Goal: Information Seeking & Learning: Learn about a topic

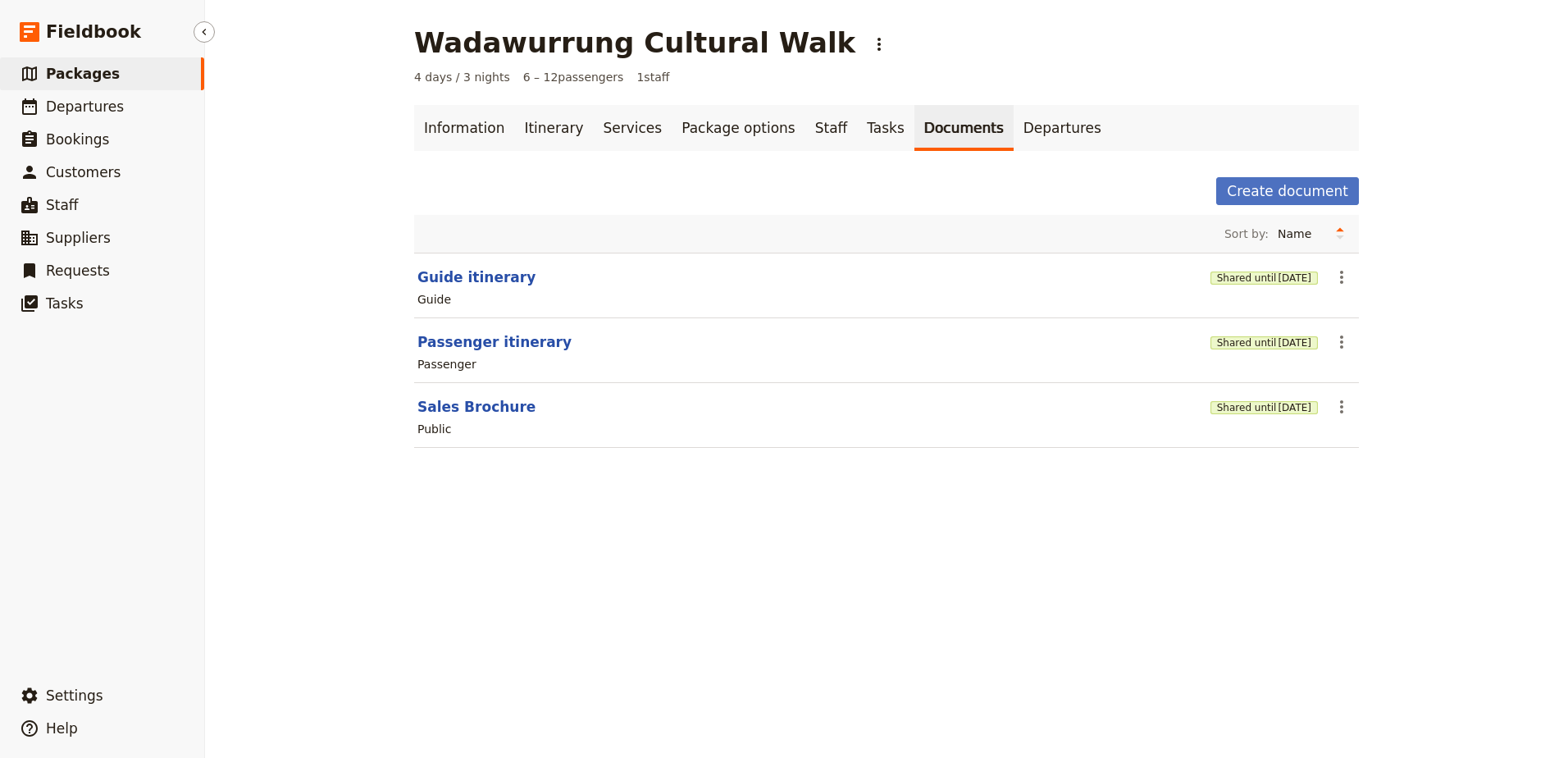
click at [81, 70] on span "Packages" at bounding box center [83, 73] width 74 height 17
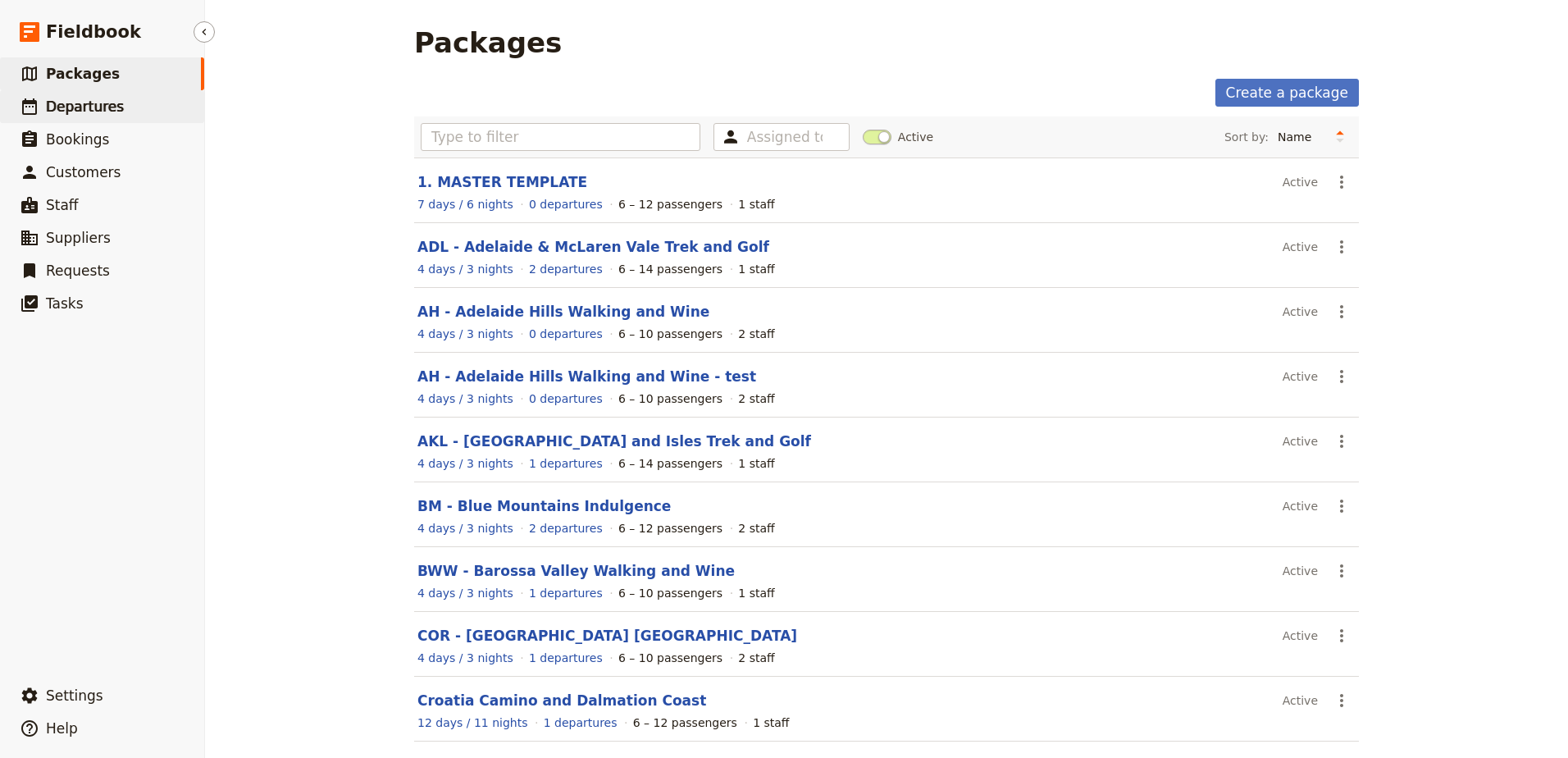
click at [101, 103] on span "Departures" at bounding box center [85, 106] width 78 height 17
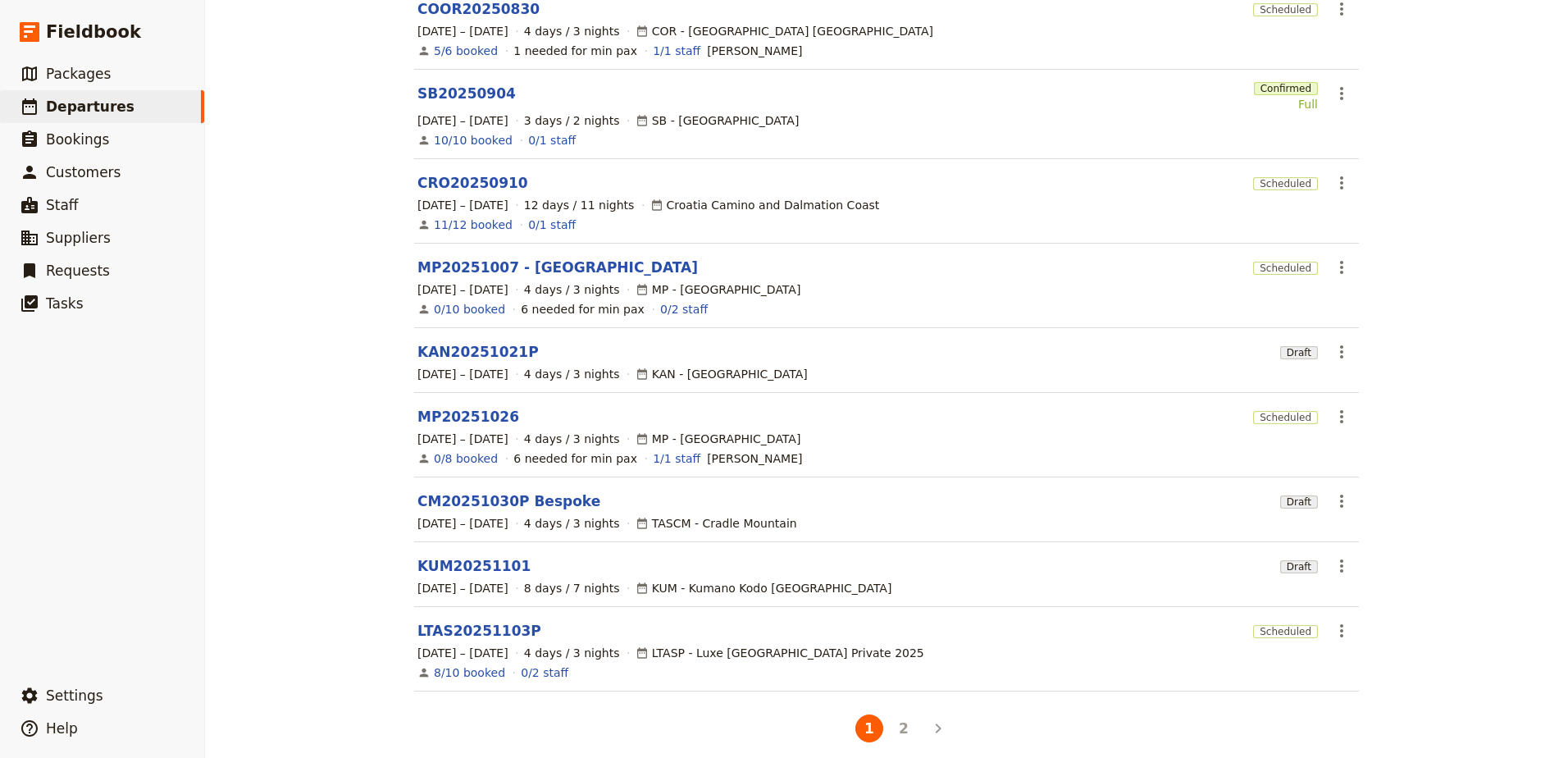
scroll to position [272, 0]
click at [480, 621] on link "LTAS20251103P" at bounding box center [479, 629] width 124 height 19
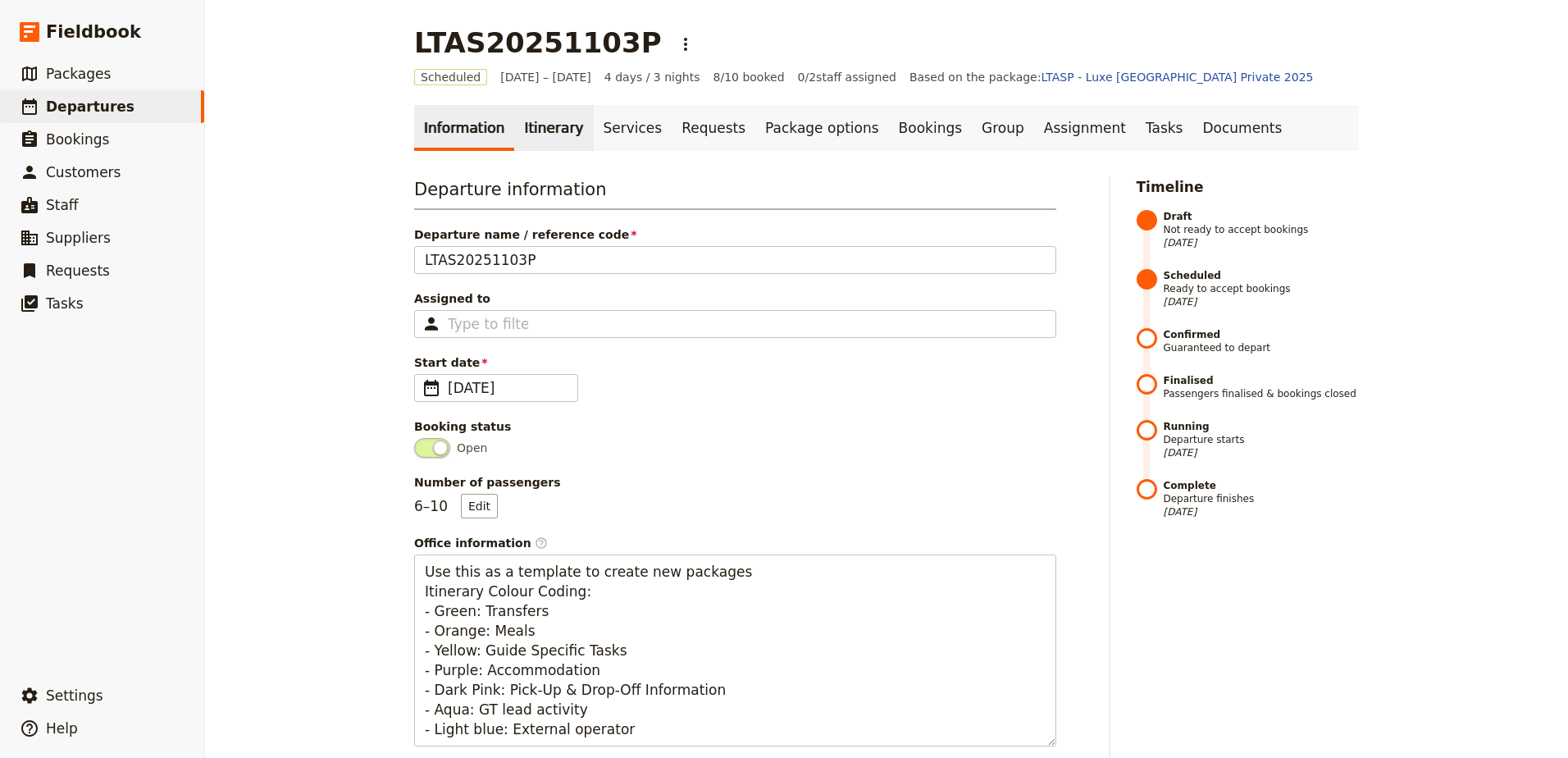
click at [514, 130] on link "Itinerary" at bounding box center [553, 128] width 79 height 46
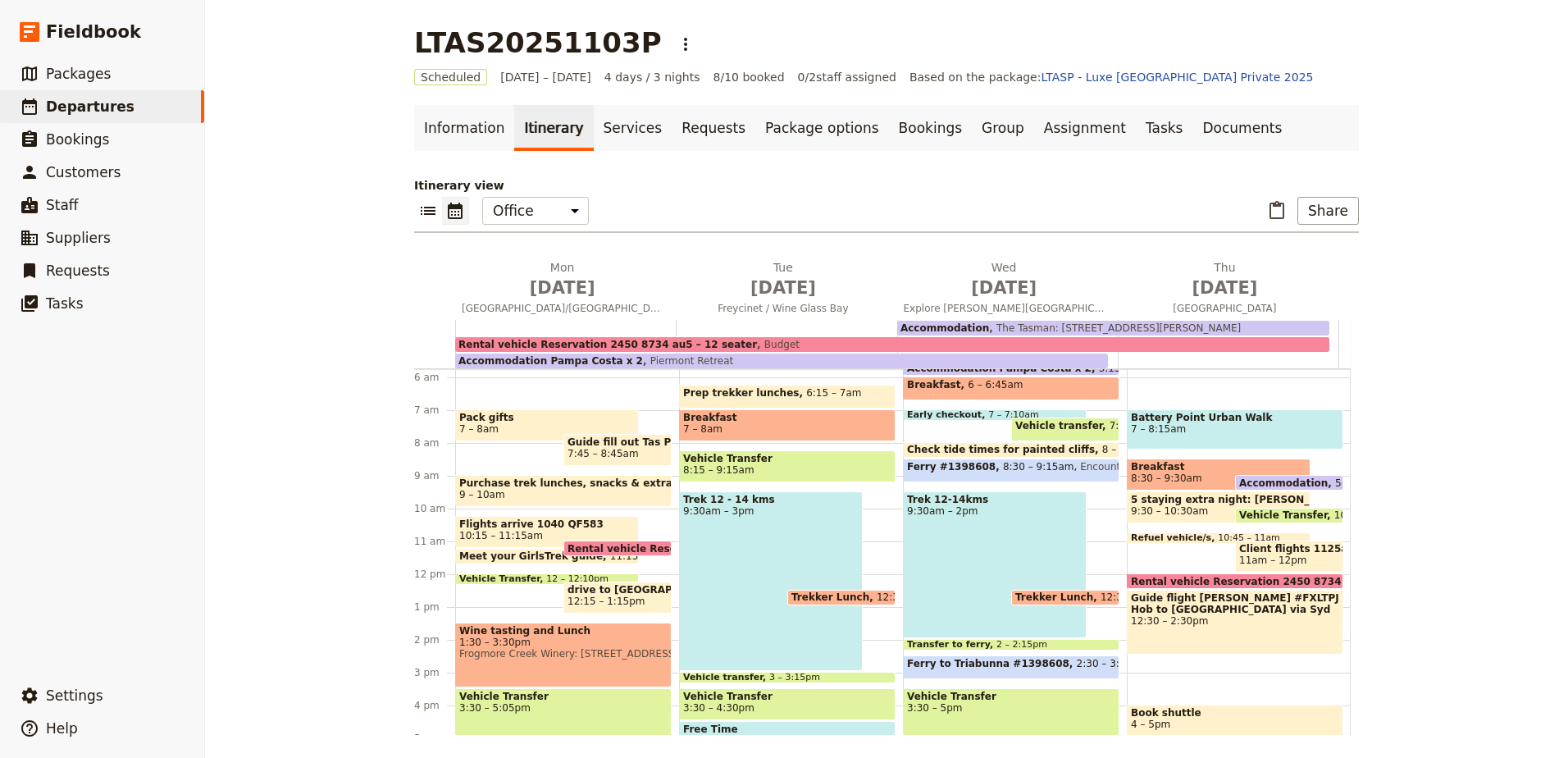
scroll to position [230, 0]
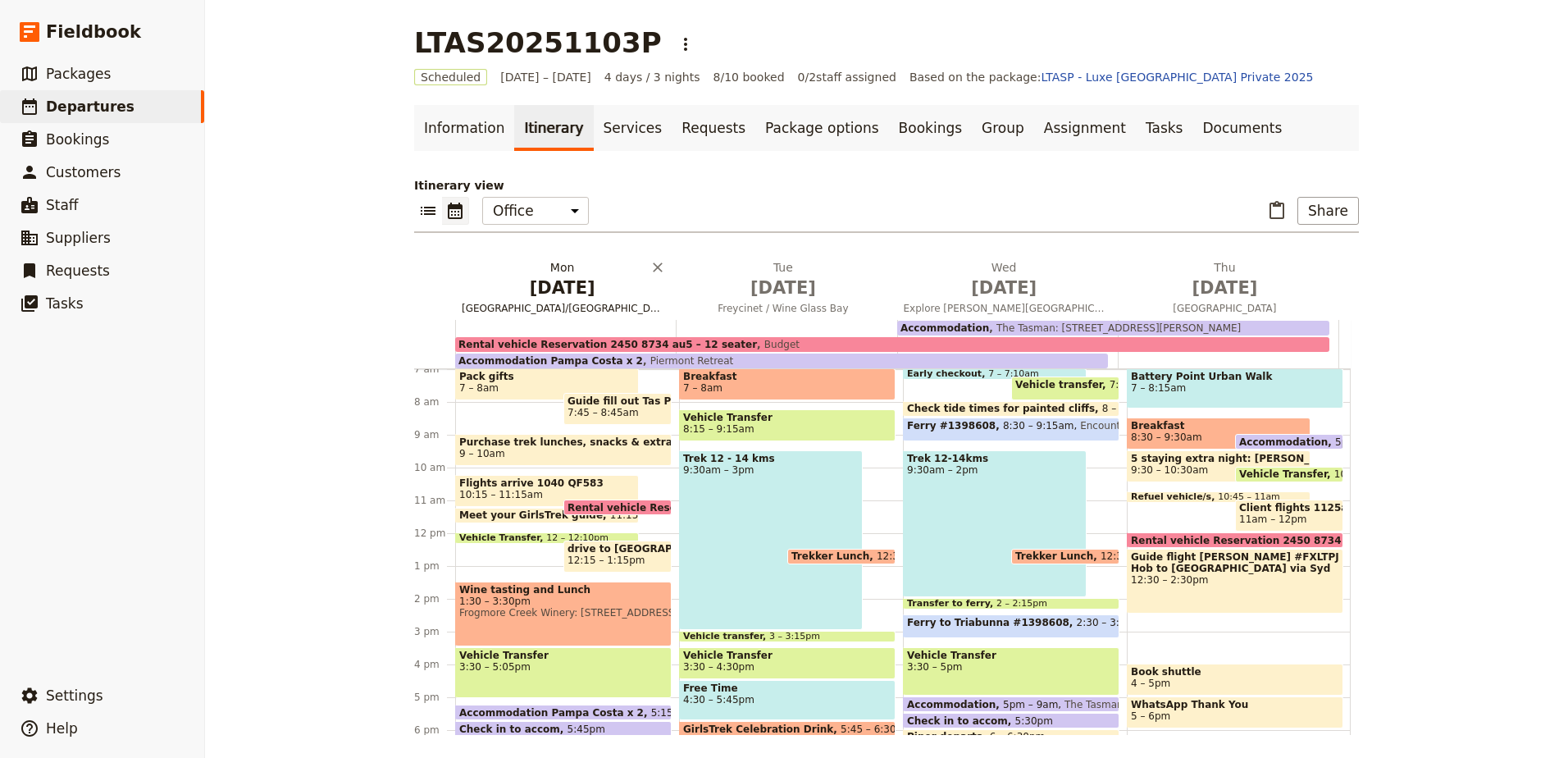
click at [559, 288] on span "[DATE]" at bounding box center [562, 287] width 201 height 24
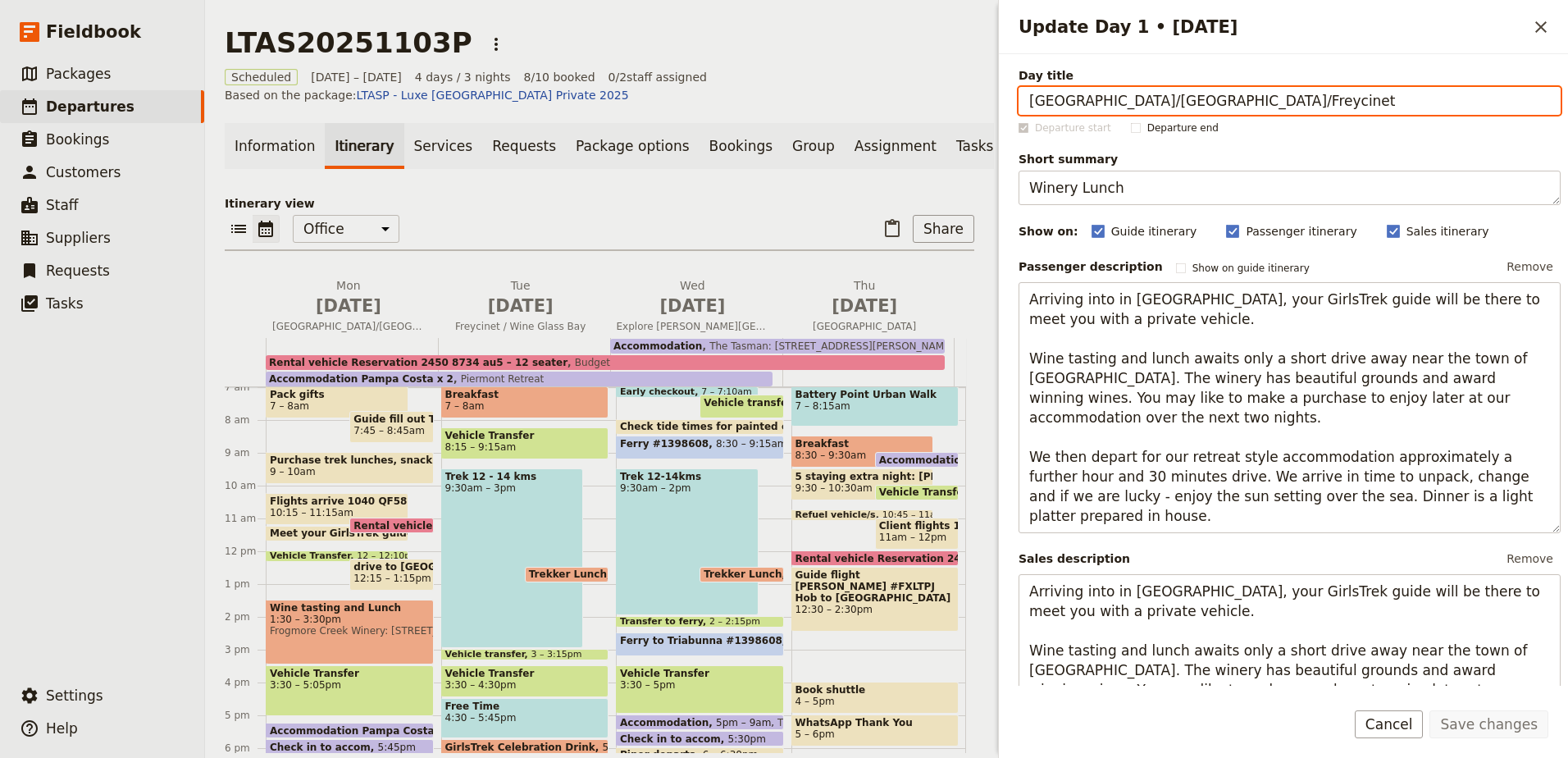
scroll to position [148, 0]
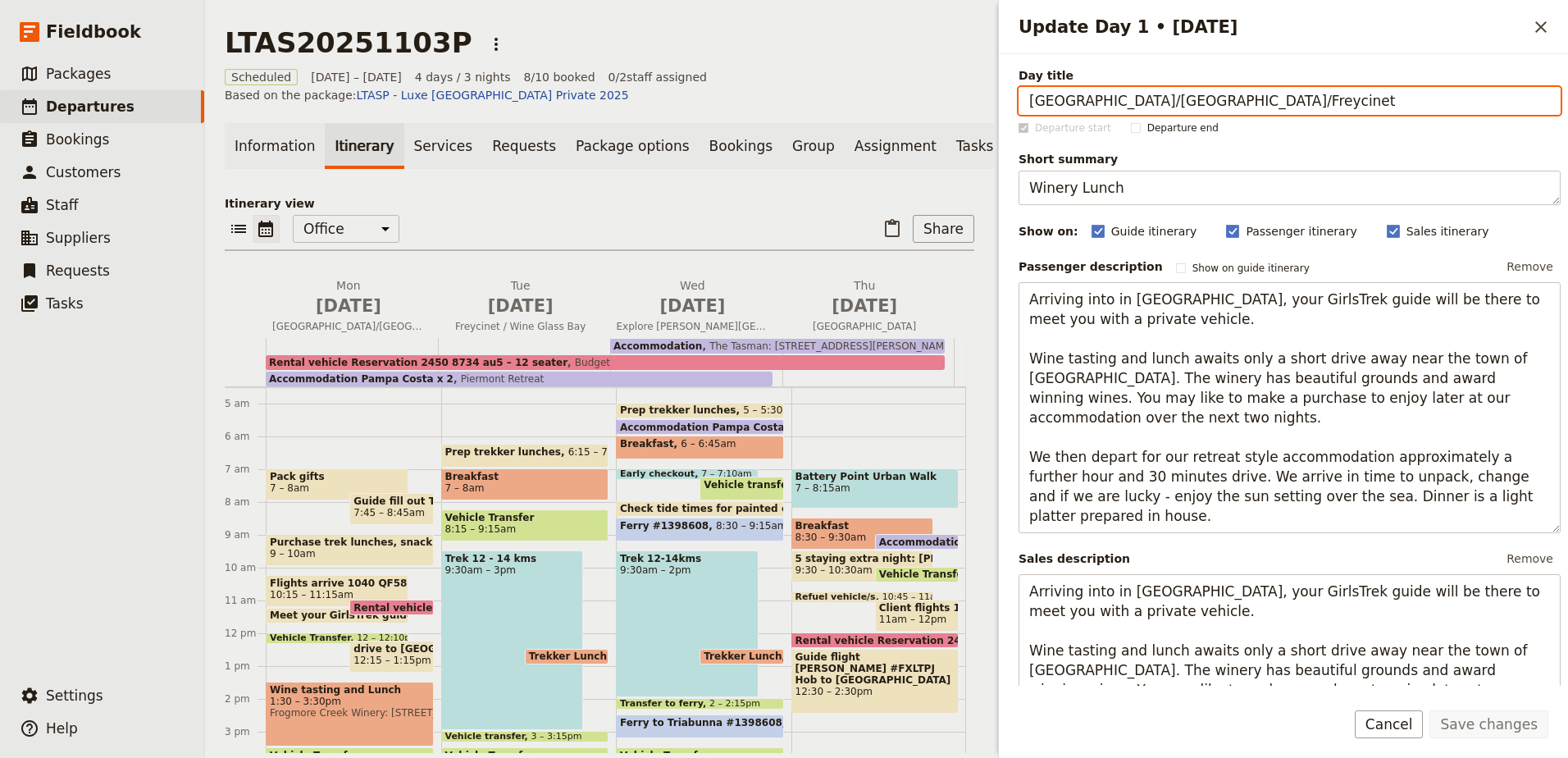
click at [558, 482] on span "Breakfast" at bounding box center [525, 476] width 160 height 12
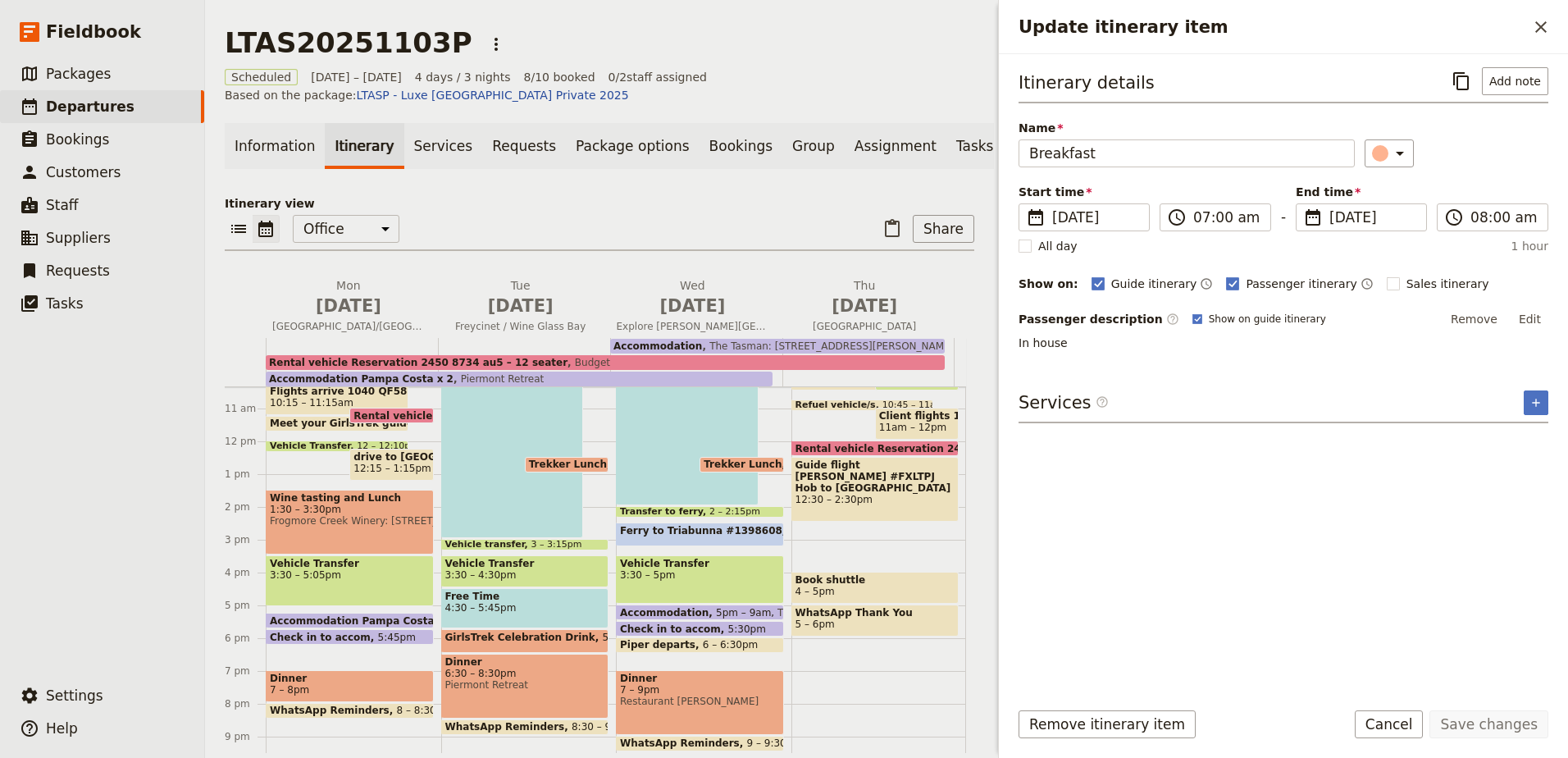
scroll to position [257, 0]
